Goal: Task Accomplishment & Management: Complete application form

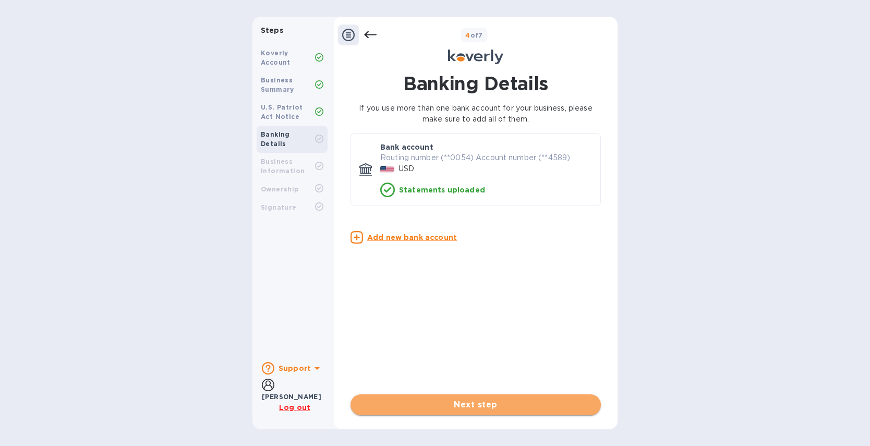
click at [476, 405] on span "Next step" at bounding box center [476, 404] width 234 height 13
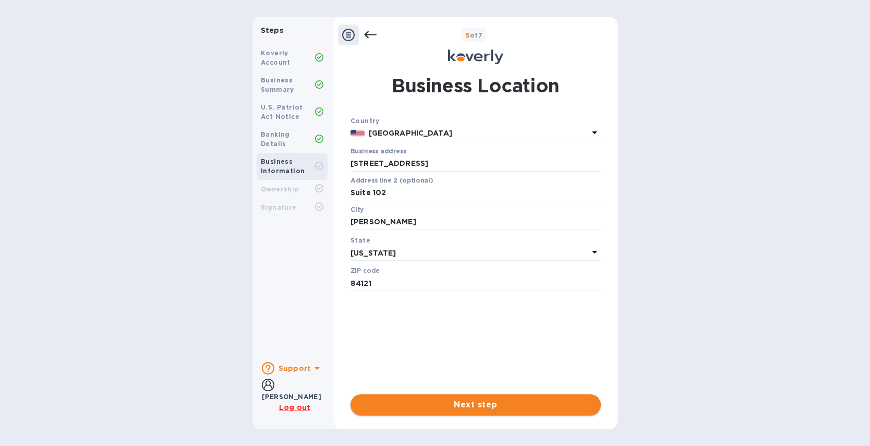
click at [477, 408] on span "Next step" at bounding box center [476, 404] width 234 height 13
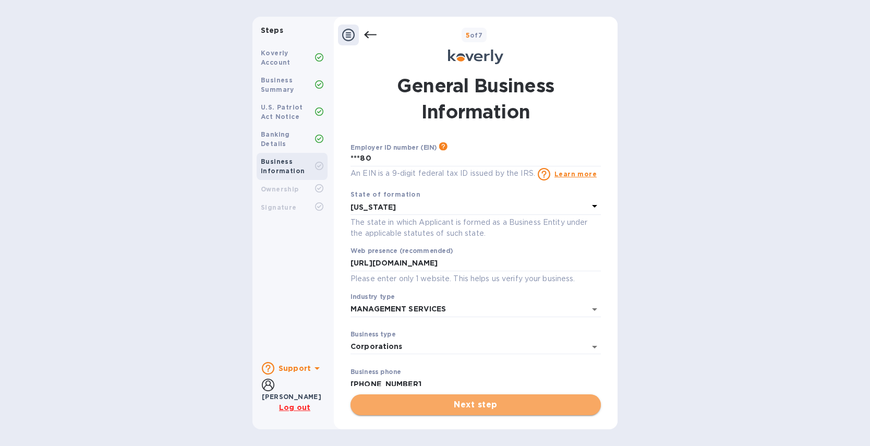
click at [463, 409] on span "Next step" at bounding box center [476, 404] width 234 height 13
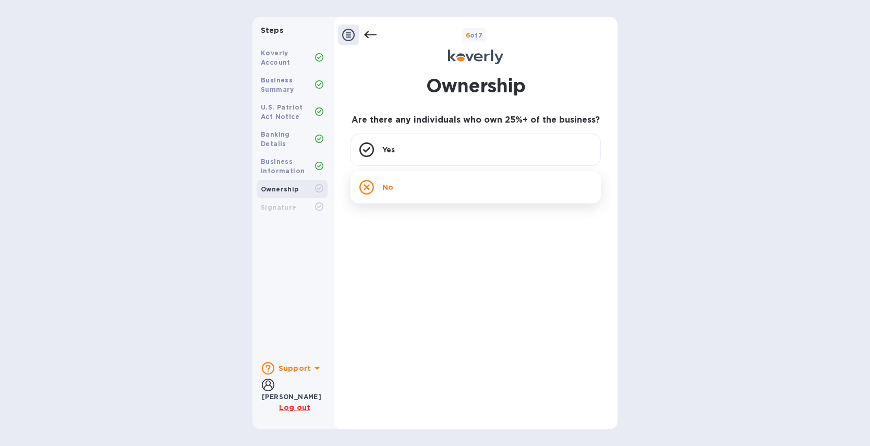
click at [438, 180] on div "No" at bounding box center [475, 187] width 250 height 32
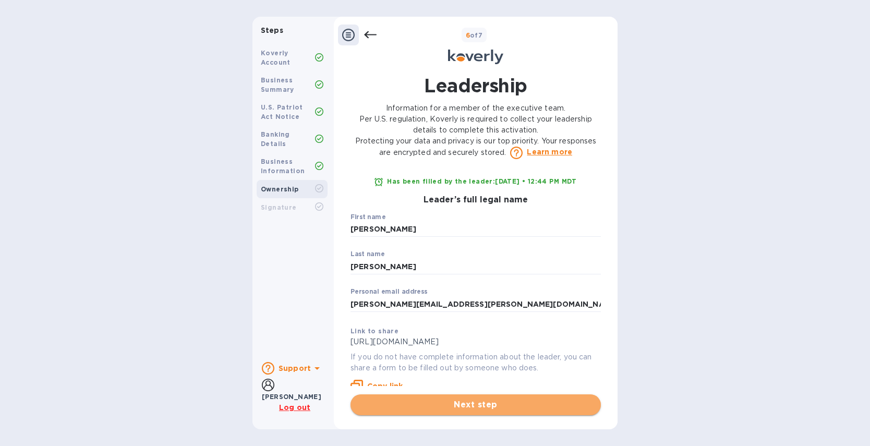
click at [482, 406] on span "Next step" at bounding box center [476, 404] width 234 height 13
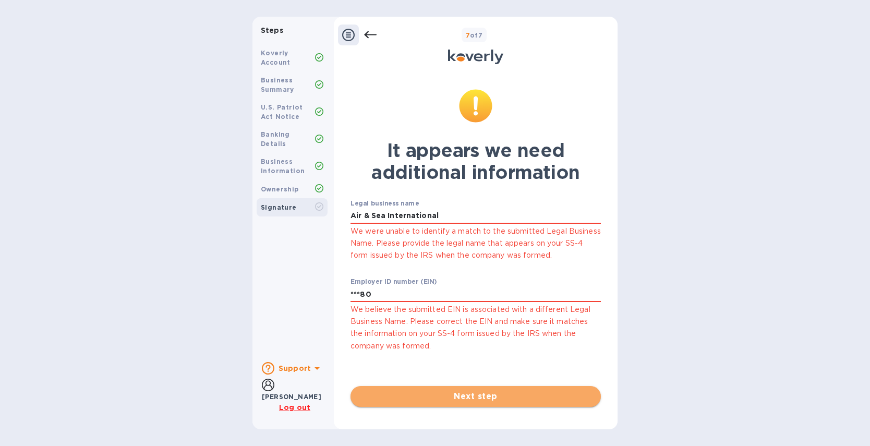
click at [477, 401] on span "Next step" at bounding box center [476, 396] width 234 height 13
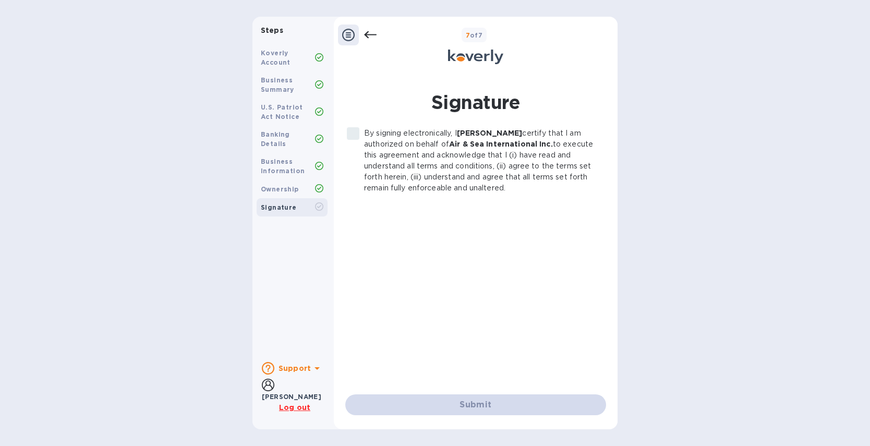
click at [357, 139] on label "By signing electronically, I [PERSON_NAME] certify that I am authorized on beha…" at bounding box center [470, 161] width 256 height 66
click at [356, 137] on label "By signing electronically, I [PERSON_NAME] certify that I am authorized on beha…" at bounding box center [470, 161] width 256 height 66
click at [353, 134] on label "By signing electronically, I [PERSON_NAME] certify that I am authorized on beha…" at bounding box center [470, 161] width 256 height 66
click at [354, 136] on label "By signing electronically, I [PERSON_NAME] certify that I am authorized on beha…" at bounding box center [470, 161] width 256 height 66
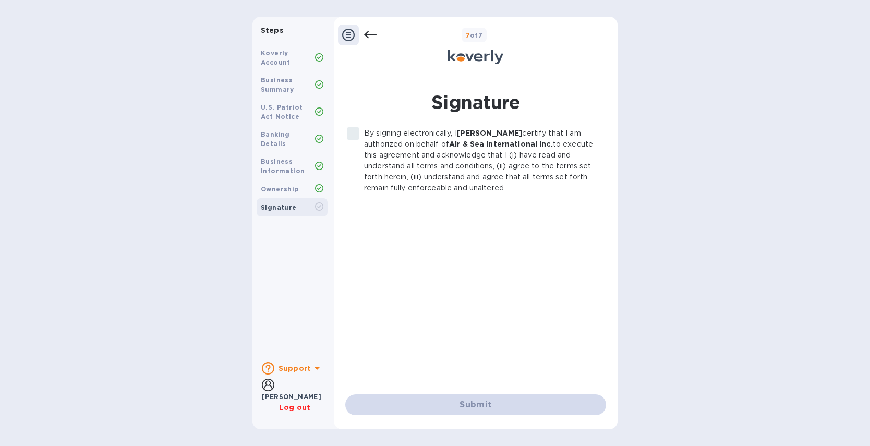
click at [272, 185] on b "Ownership" at bounding box center [280, 189] width 38 height 8
click at [349, 38] on icon at bounding box center [348, 35] width 13 height 13
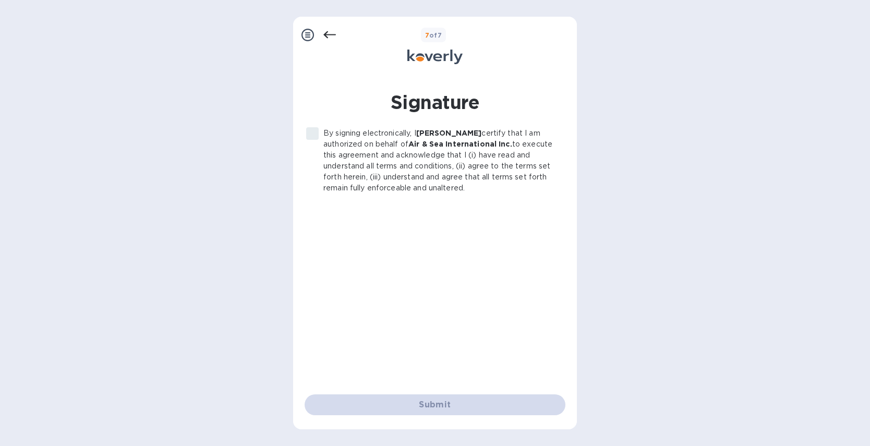
click at [312, 34] on icon at bounding box center [307, 35] width 13 height 13
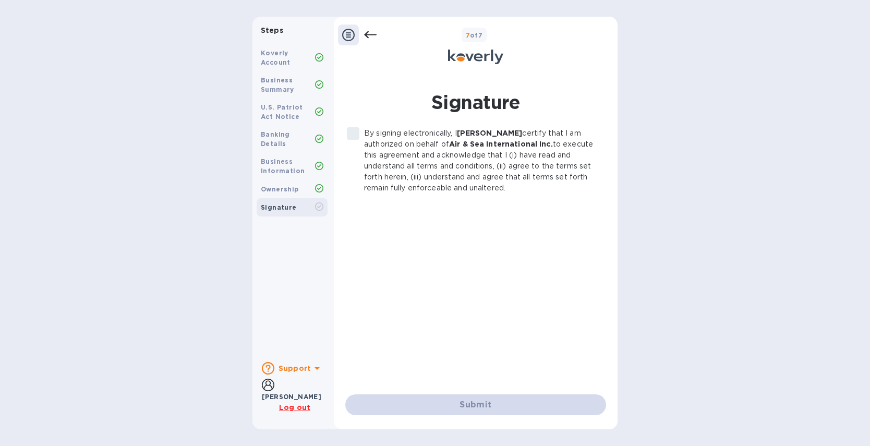
click at [366, 33] on icon at bounding box center [370, 34] width 13 height 7
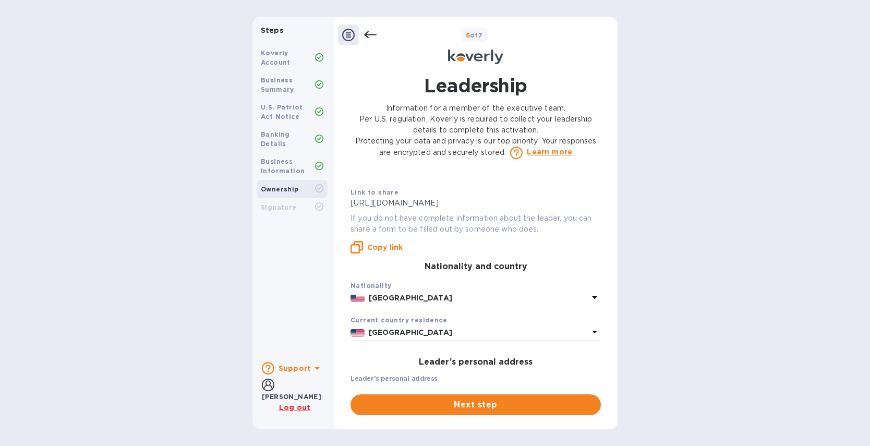
scroll to position [469, 0]
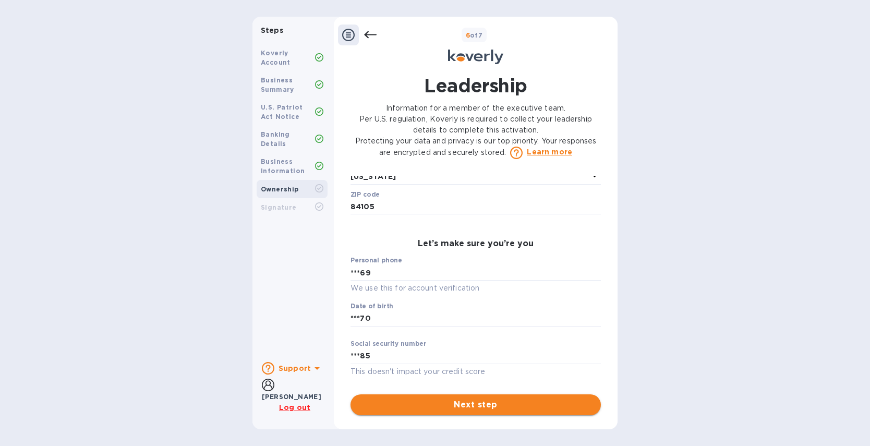
click at [471, 404] on span "Next step" at bounding box center [476, 404] width 234 height 13
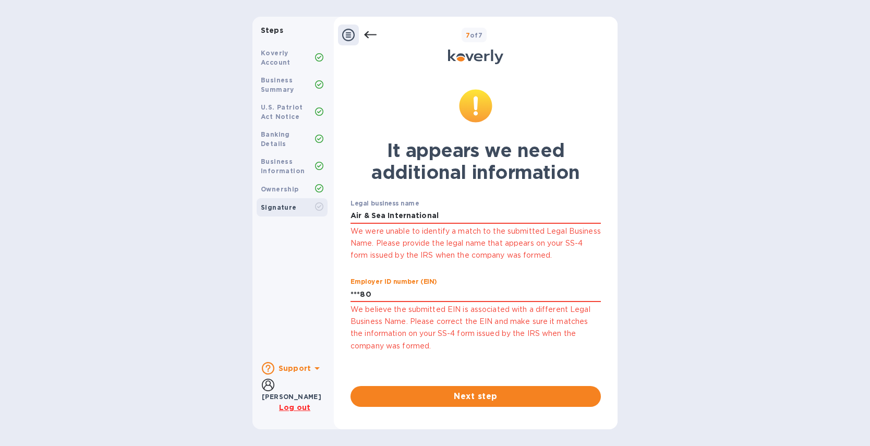
drag, startPoint x: 391, startPoint y: 290, endPoint x: 298, endPoint y: 282, distance: 93.8
click at [298, 282] on div "Steps Koverly Account Business Summary U.S. Patriot Act Notice Banking Details …" at bounding box center [434, 223] width 365 height 413
type input "***80"
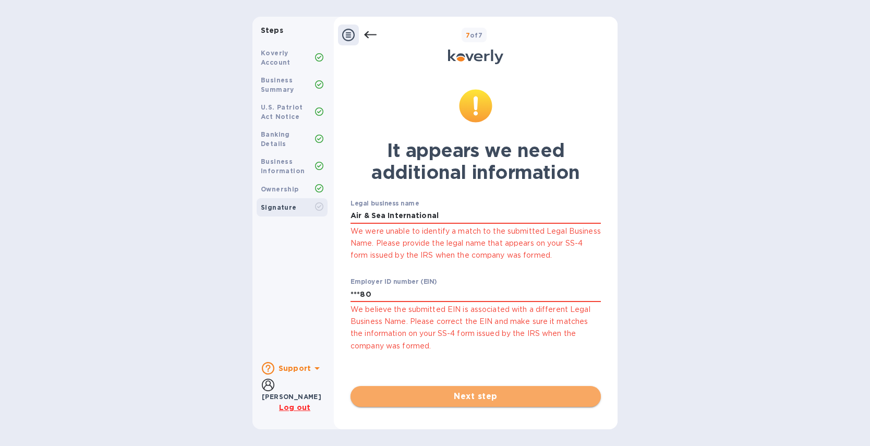
click at [469, 395] on span "Next step" at bounding box center [476, 396] width 234 height 13
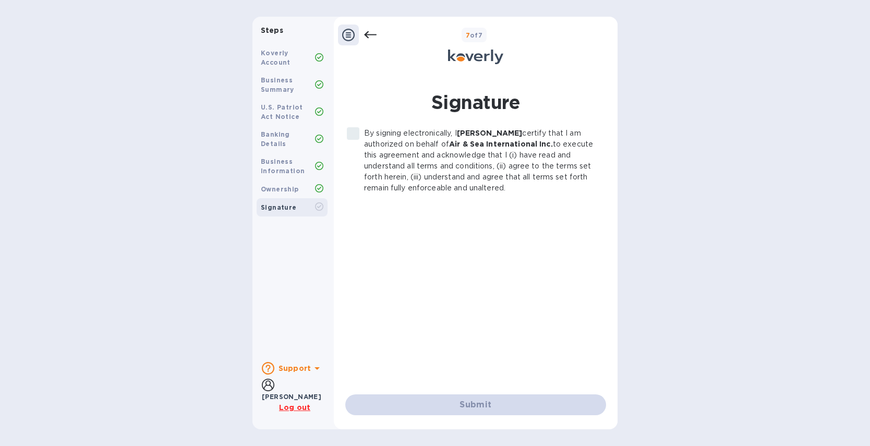
click at [349, 129] on label "By signing electronically, I [PERSON_NAME] certify that I am authorized on beha…" at bounding box center [470, 161] width 256 height 66
click at [350, 131] on label "By signing electronically, I [PERSON_NAME] certify that I am authorized on beha…" at bounding box center [470, 161] width 256 height 66
click at [351, 131] on label "By signing electronically, I [PERSON_NAME] certify that I am authorized on beha…" at bounding box center [470, 161] width 256 height 66
click at [352, 131] on label "By signing electronically, I [PERSON_NAME] certify that I am authorized on beha…" at bounding box center [470, 161] width 256 height 66
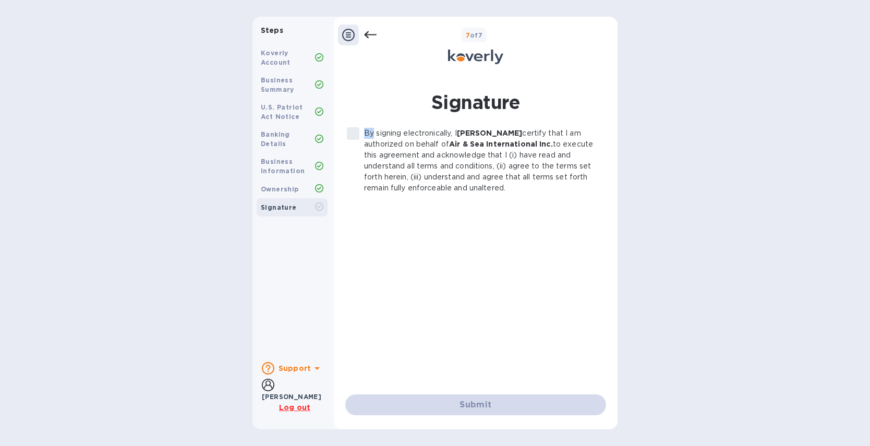
click at [352, 131] on label "By signing electronically, I [PERSON_NAME] certify that I am authorized on beha…" at bounding box center [470, 161] width 256 height 66
click at [353, 132] on label "By signing electronically, I [PERSON_NAME] certify that I am authorized on beha…" at bounding box center [470, 161] width 256 height 66
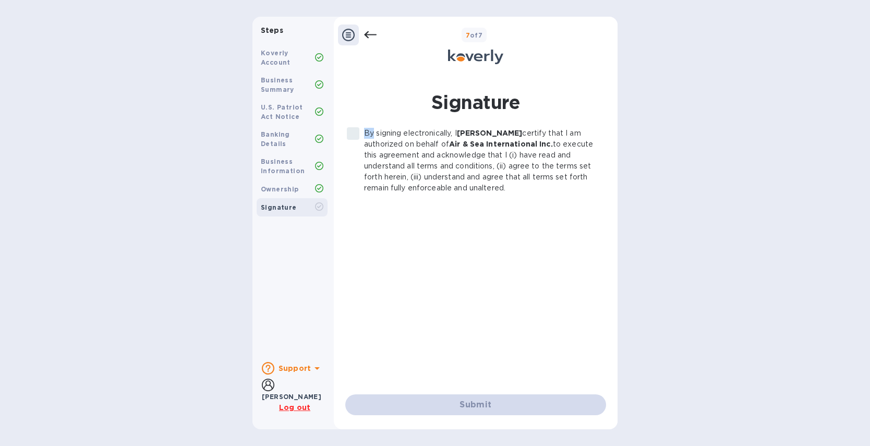
click at [353, 132] on label "By signing electronically, I [PERSON_NAME] certify that I am authorized on beha…" at bounding box center [470, 161] width 256 height 66
click at [414, 222] on div "By signing electronically, I [PERSON_NAME] certify that I am authorized on beha…" at bounding box center [475, 253] width 261 height 250
click at [348, 131] on label "By signing electronically, I [PERSON_NAME] certify that I am authorized on beha…" at bounding box center [470, 161] width 256 height 66
click at [467, 220] on div "By signing electronically, I [PERSON_NAME] certify that I am authorized on beha…" at bounding box center [475, 253] width 261 height 250
click at [294, 370] on b "Support" at bounding box center [294, 368] width 32 height 8
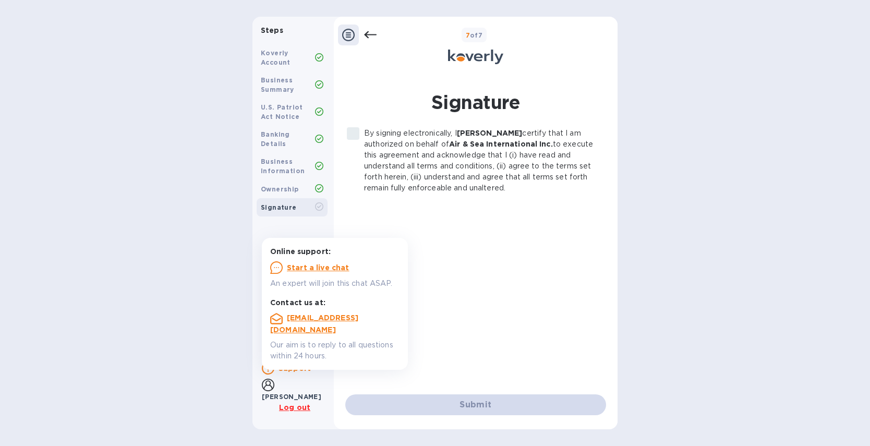
click at [323, 266] on u "Start a live chat" at bounding box center [318, 267] width 63 height 8
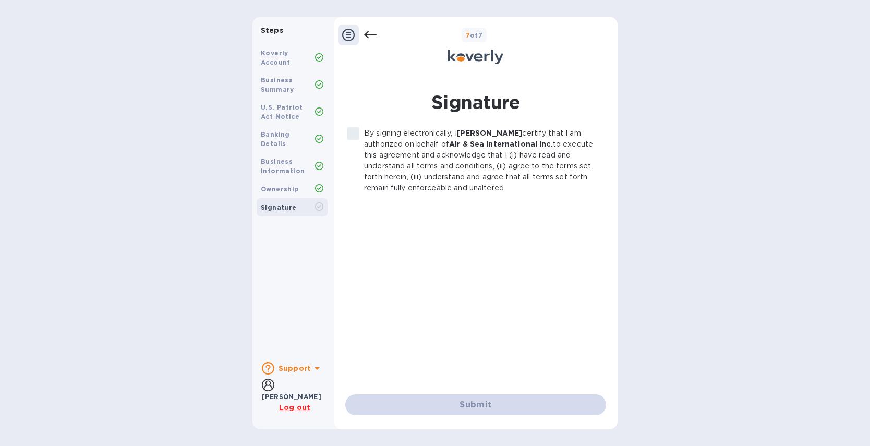
click at [350, 133] on label "By signing electronically, I [PERSON_NAME] certify that I am authorized on beha…" at bounding box center [470, 161] width 256 height 66
click at [351, 133] on label "By signing electronically, I [PERSON_NAME] certify that I am authorized on beha…" at bounding box center [470, 161] width 256 height 66
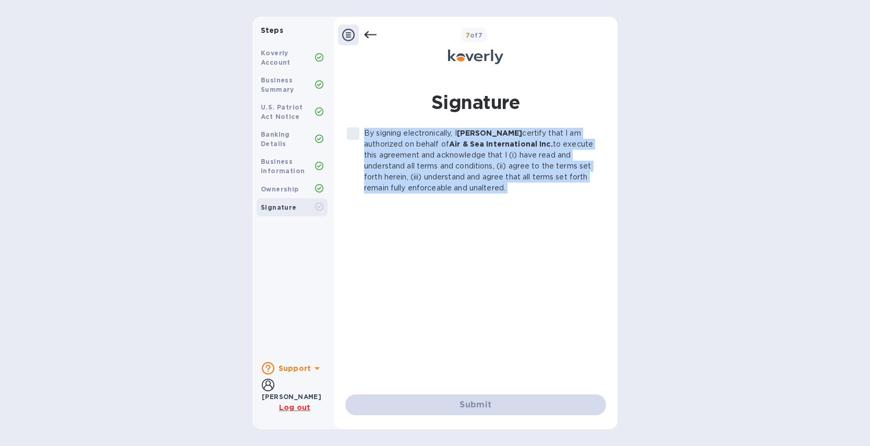
click at [351, 133] on label "By signing electronically, I [PERSON_NAME] certify that I am authorized on beha…" at bounding box center [470, 161] width 256 height 66
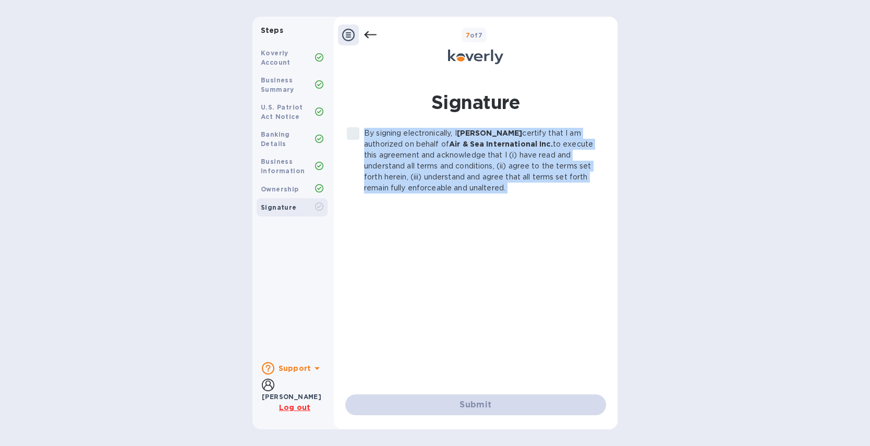
click at [351, 133] on label "By signing electronically, I [PERSON_NAME] certify that I am authorized on beha…" at bounding box center [470, 161] width 256 height 66
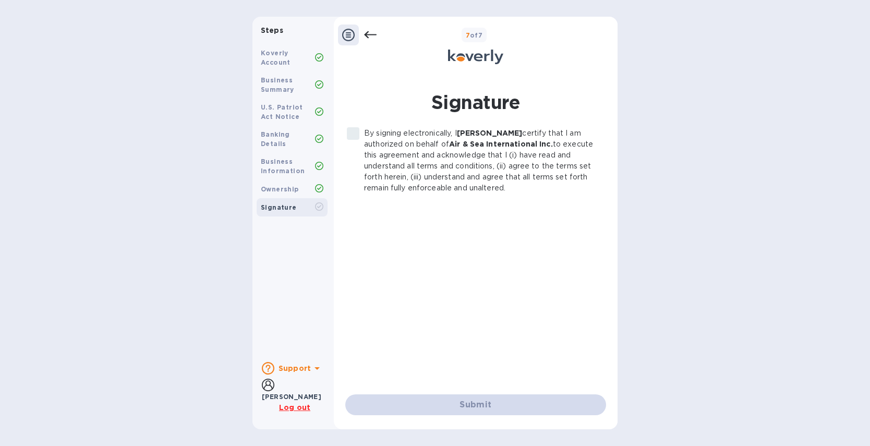
click at [354, 133] on label "By signing electronically, I [PERSON_NAME] certify that I am authorized on beha…" at bounding box center [470, 161] width 256 height 66
